Goal: Task Accomplishment & Management: Manage account settings

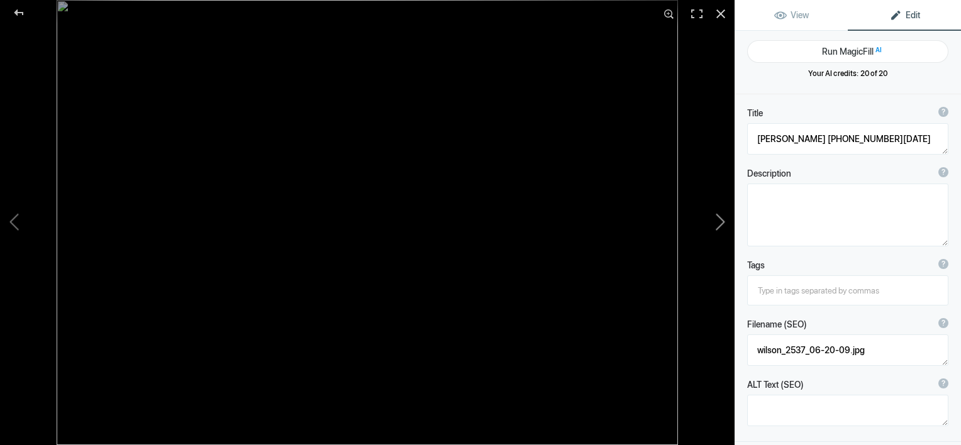
click at [718, 221] on button at bounding box center [687, 223] width 94 height 160
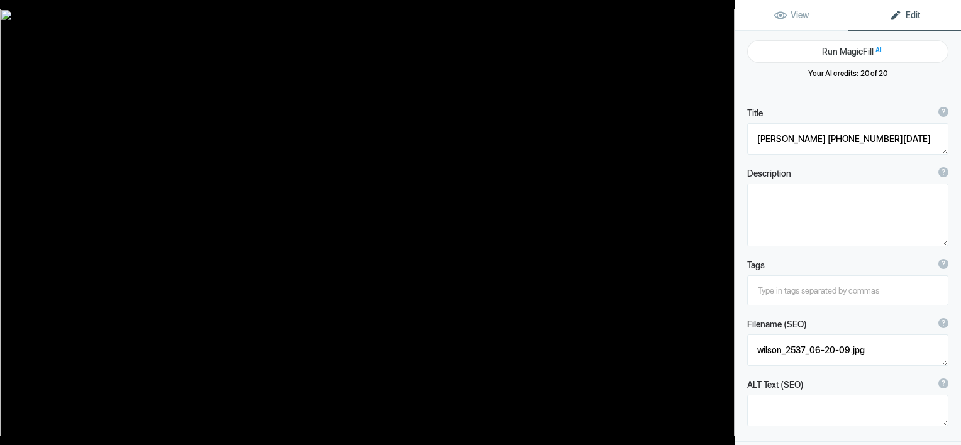
click at [718, 221] on button at bounding box center [687, 223] width 94 height 160
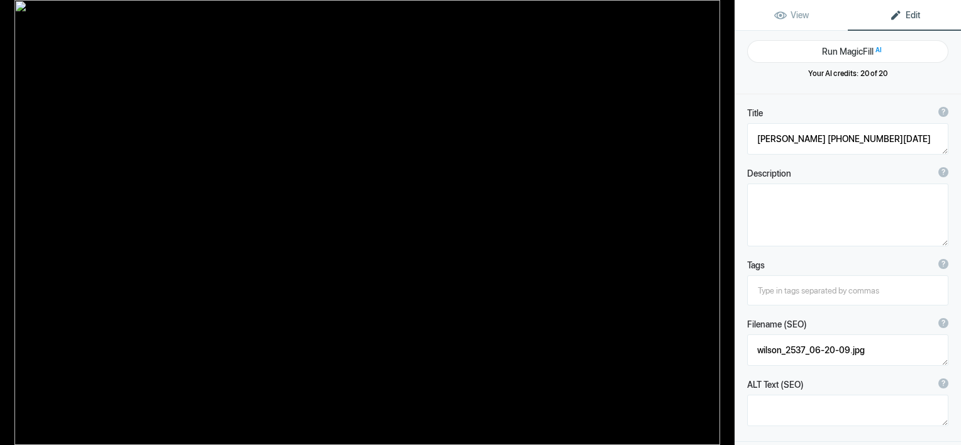
type textarea "[PERSON_NAME] 2542 with Metro trailer"
type textarea "wilson_2542_with_Metro_trailer.jpg"
type textarea "[PERSON_NAME] 2547 at [PERSON_NAME] &amp; [PERSON_NAME]"
type textarea "wilson_2547_at_mckay__hughes.jpg"
click at [718, 221] on button at bounding box center [687, 223] width 94 height 160
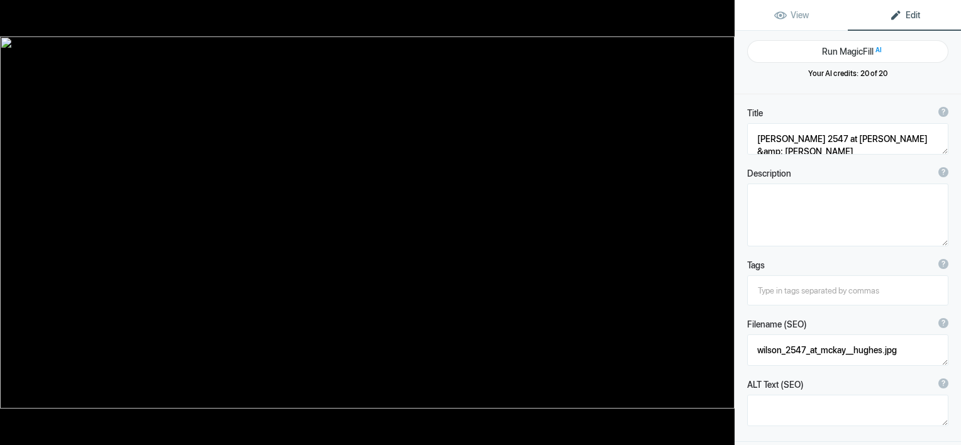
type textarea "[PERSON_NAME] 2555"
type textarea "wilson_2555.jpg"
click at [718, 221] on button at bounding box center [687, 223] width 94 height 160
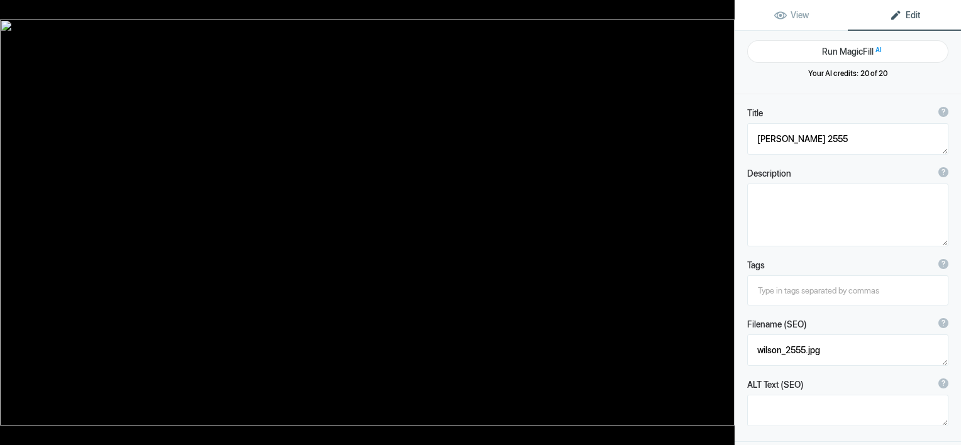
type textarea "[PERSON_NAME] [PHONE_NUMBER][DATE]"
type textarea "wilson_2555_06-07-09.jpg"
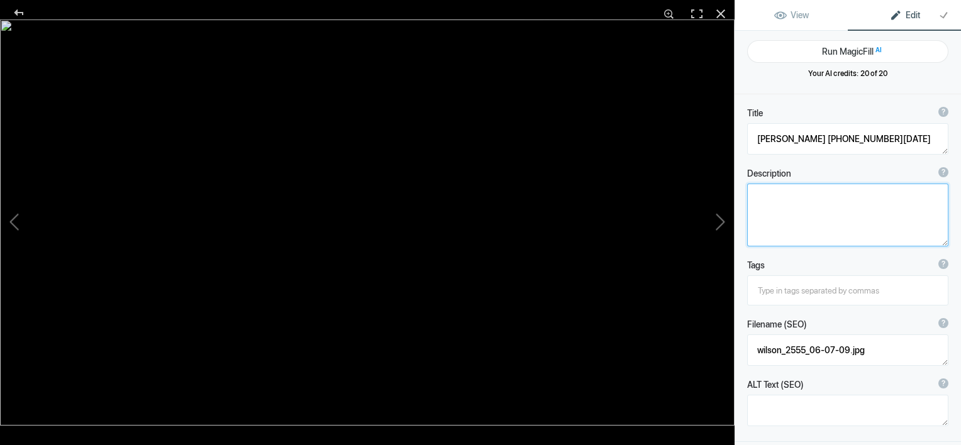
click at [608, 145] on img at bounding box center [367, 223] width 735 height 406
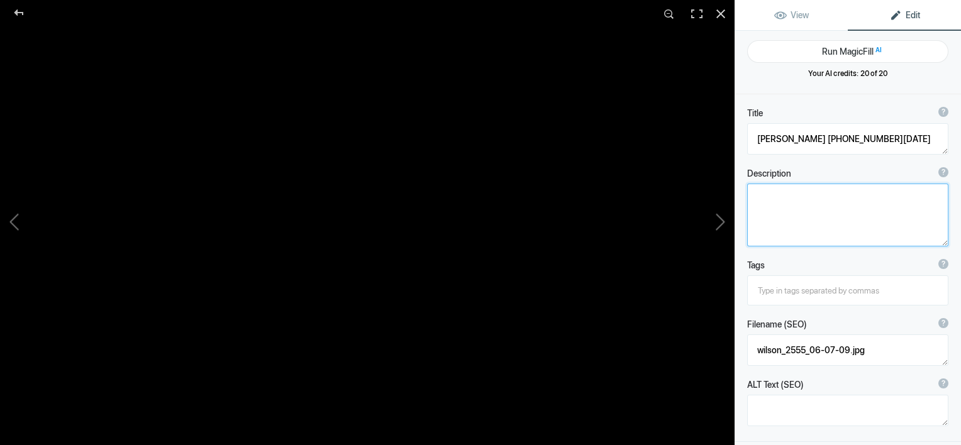
click at [548, 203] on img at bounding box center [305, 125] width 1232 height 681
click at [667, 13] on div at bounding box center [670, 14] width 28 height 28
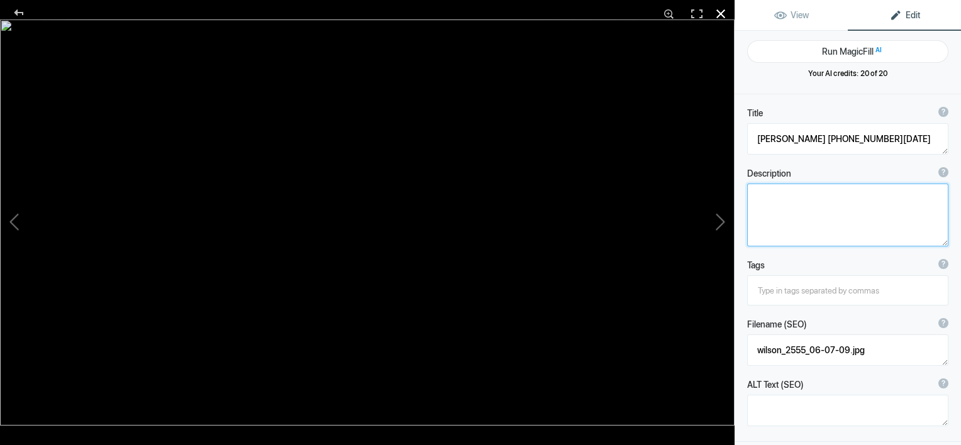
click at [716, 11] on div at bounding box center [721, 14] width 28 height 28
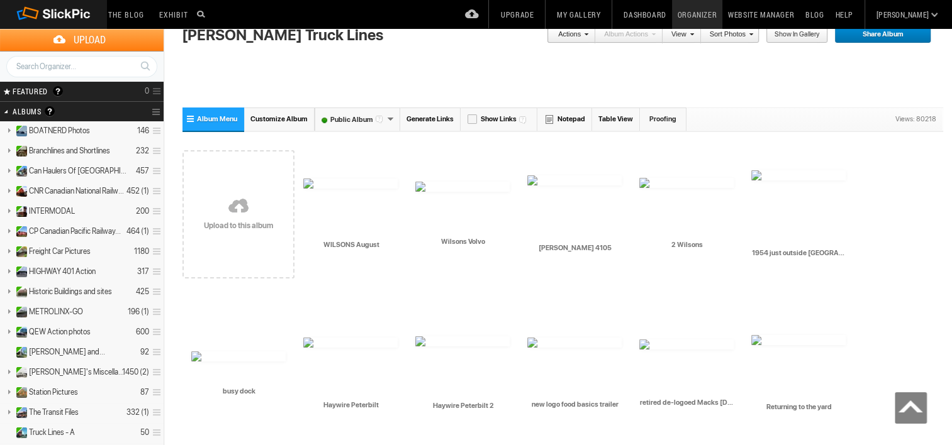
scroll to position [2138, 0]
